Goal: Find specific page/section: Find specific page/section

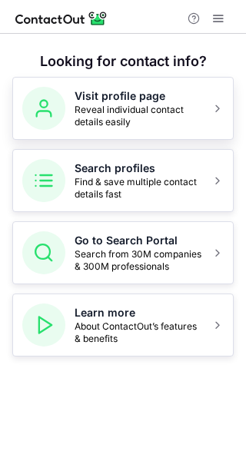
click at [120, 98] on h5 "Visit profile page" at bounding box center [137, 95] width 127 height 15
